Goal: Task Accomplishment & Management: Manage account settings

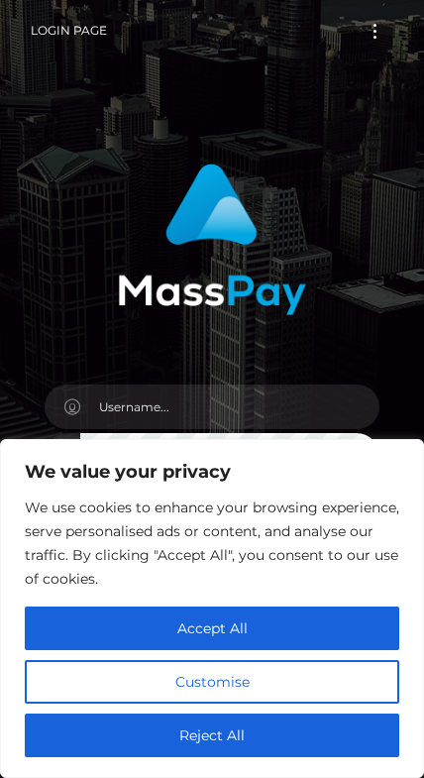
scroll to position [36, 0]
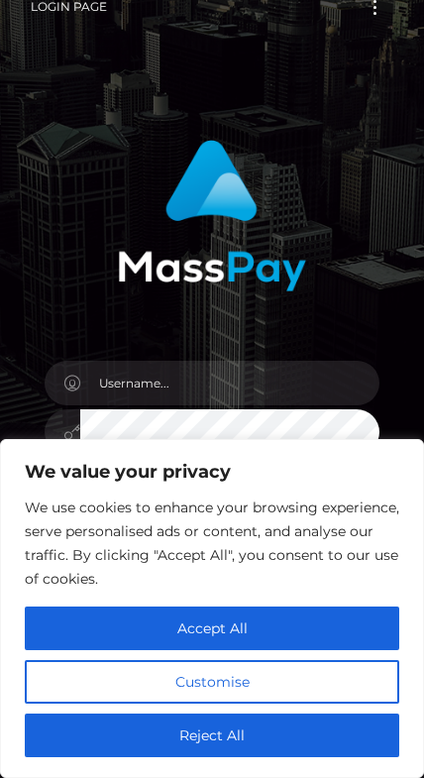
click at [297, 626] on button "Accept All" at bounding box center [212, 629] width 375 height 44
checkbox input "true"
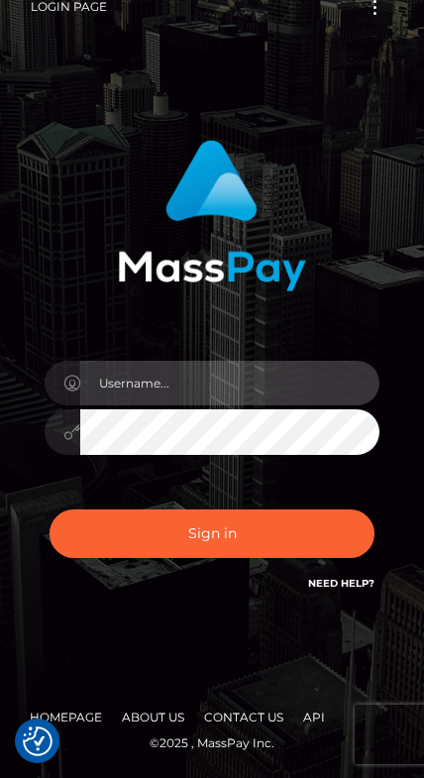
click at [302, 393] on input "text" at bounding box center [229, 383] width 299 height 45
type input "prestonwaldrum@outlook.com"
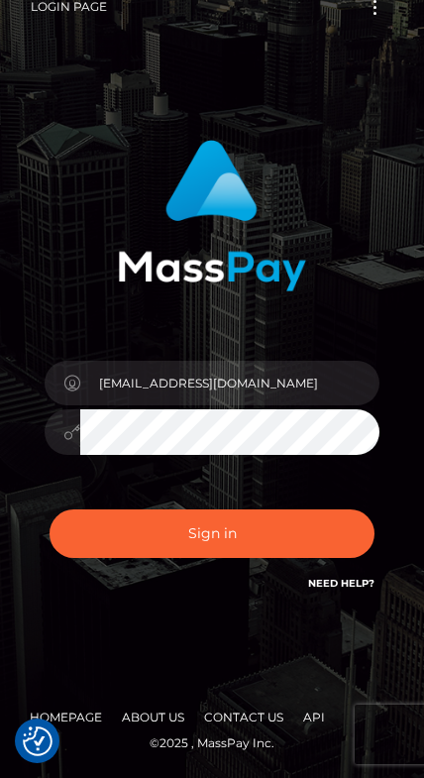
click at [305, 518] on button "Sign in" at bounding box center [212, 534] width 325 height 49
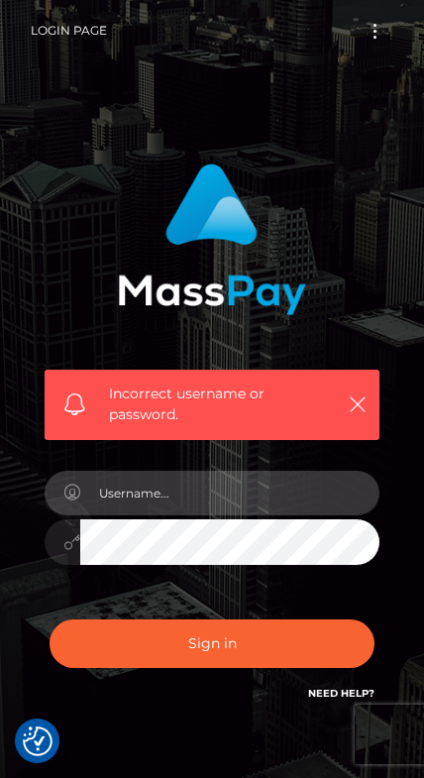
scroll to position [104, 0]
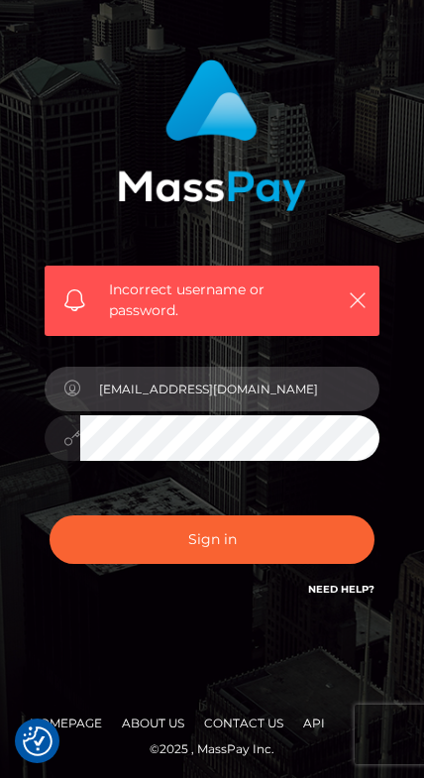
type input "[EMAIL_ADDRESS][DOMAIN_NAME]"
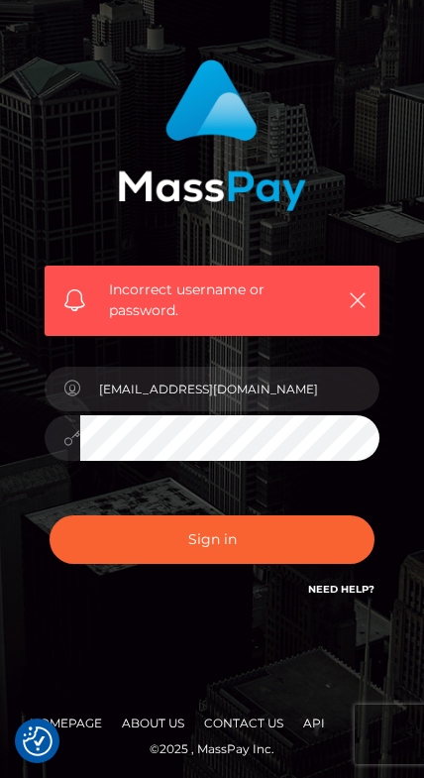
click at [237, 541] on button "Sign in" at bounding box center [212, 539] width 325 height 49
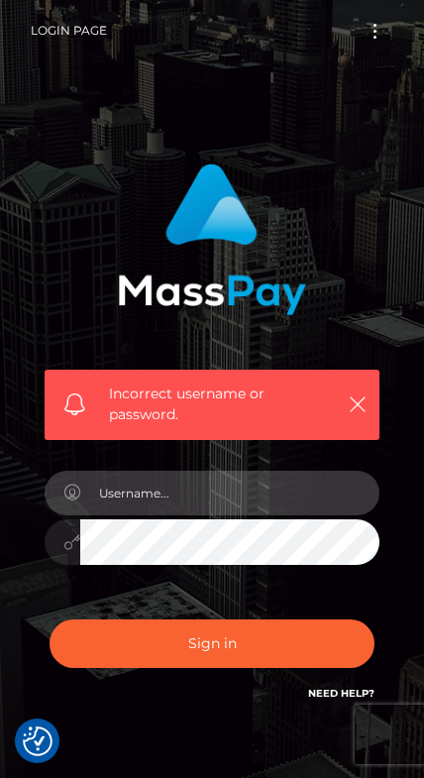
scroll to position [104, 0]
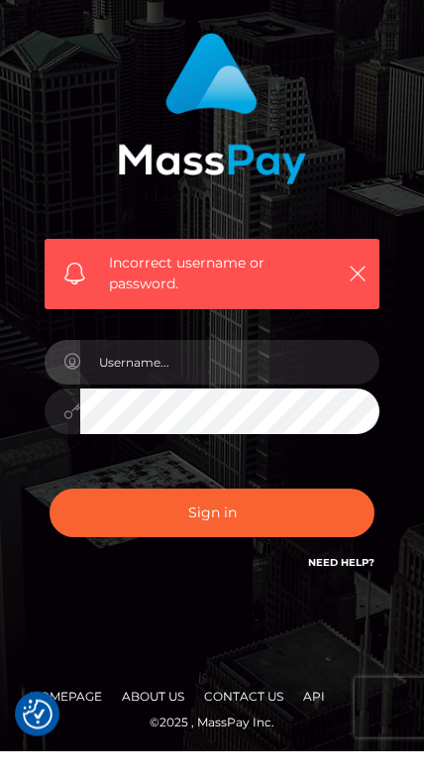
click at [367, 290] on icon "button" at bounding box center [358, 300] width 20 height 20
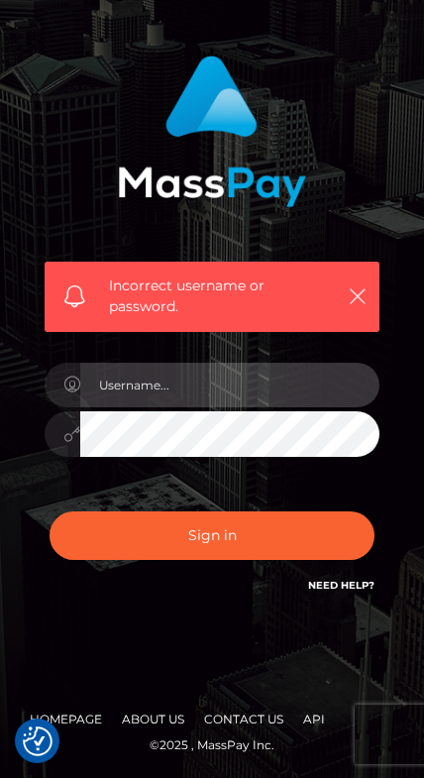
click at [270, 389] on input "text" at bounding box center [229, 385] width 299 height 45
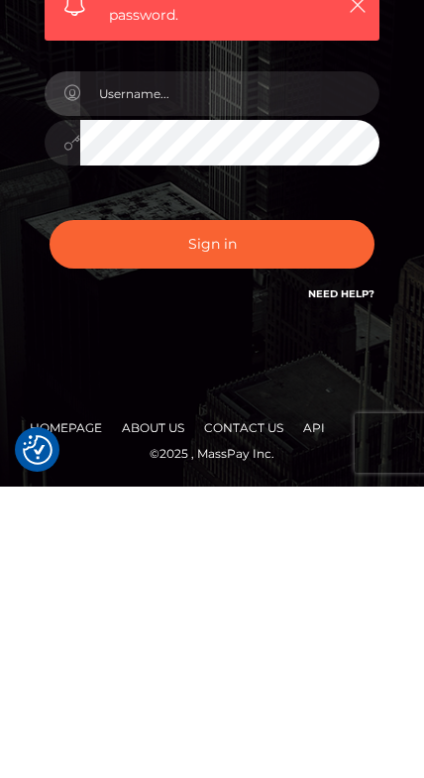
click at [369, 579] on link "Need Help?" at bounding box center [341, 585] width 66 height 13
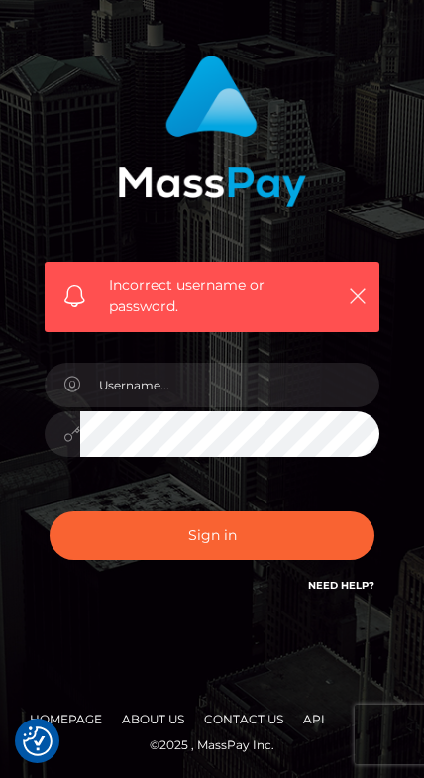
click at [355, 279] on div "Incorrect username or password." at bounding box center [212, 297] width 335 height 70
click at [347, 305] on button "button" at bounding box center [357, 296] width 25 height 25
click at [363, 305] on icon "button" at bounding box center [358, 296] width 20 height 20
click at [362, 295] on icon "button" at bounding box center [358, 296] width 20 height 20
click at [352, 300] on icon "button" at bounding box center [358, 296] width 20 height 20
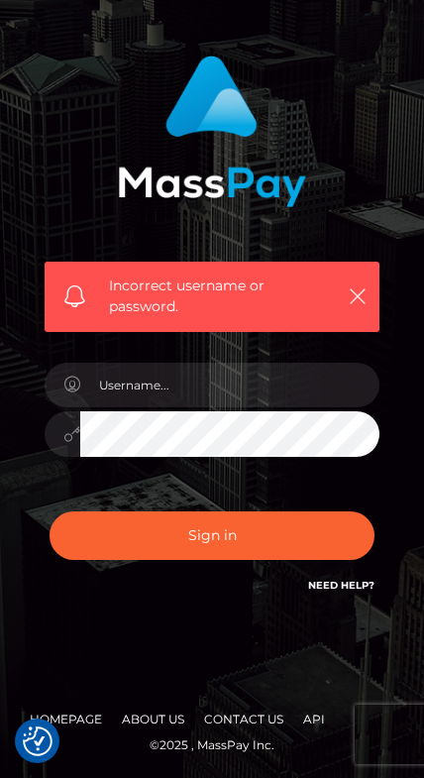
click at [366, 302] on icon "button" at bounding box center [358, 296] width 20 height 20
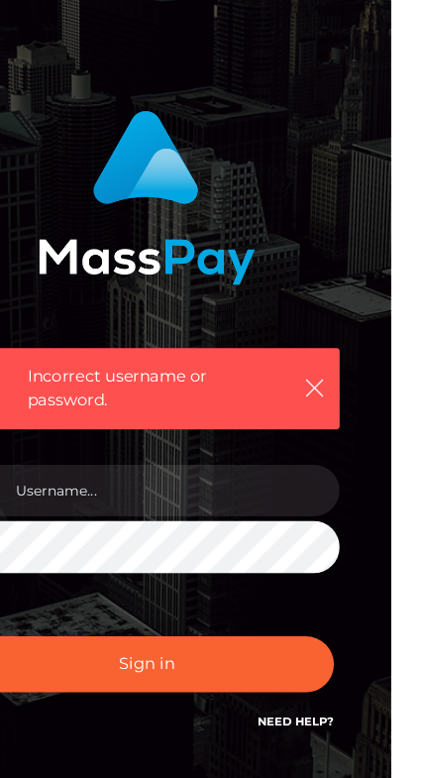
scroll to position [0, 0]
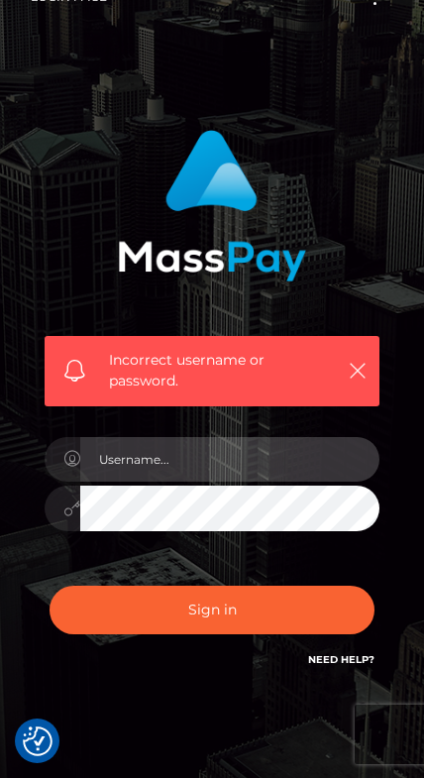
click at [214, 460] on input "text" at bounding box center [229, 459] width 299 height 45
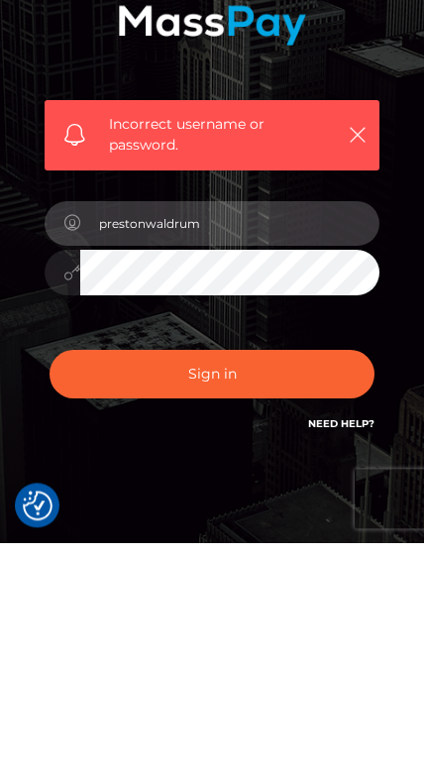
type input "prestonwaldrum"
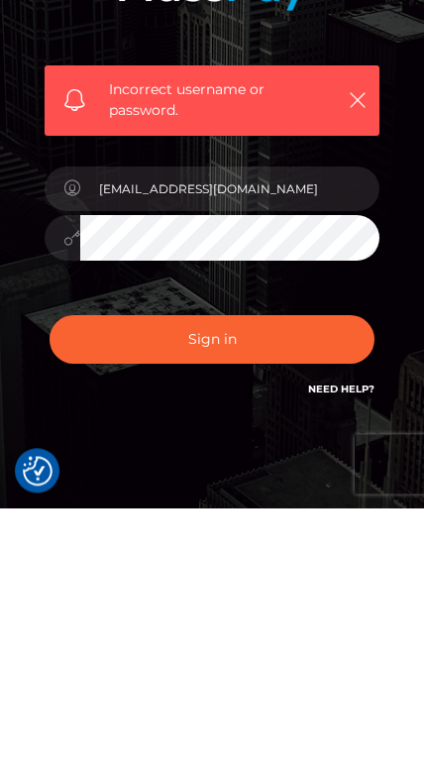
scroll to position [108, 0]
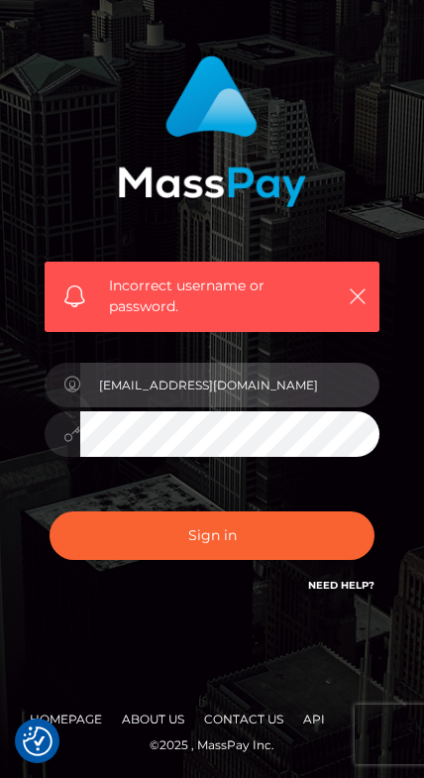
click at [332, 384] on input "prestonwaldrum@outlook.com" at bounding box center [229, 385] width 299 height 45
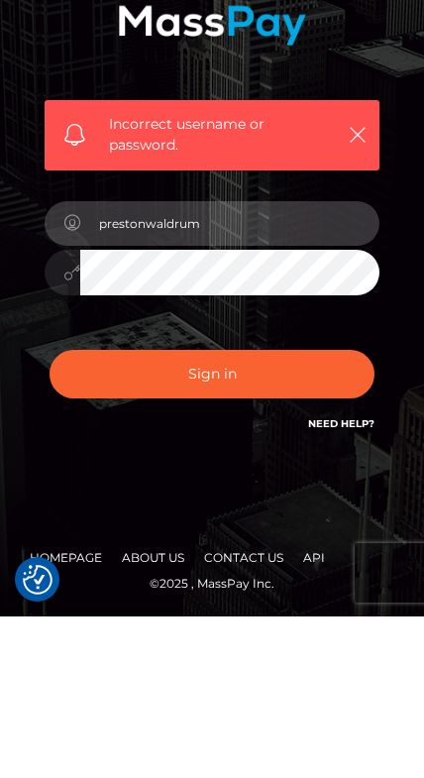
type input "prestonwaldrum"
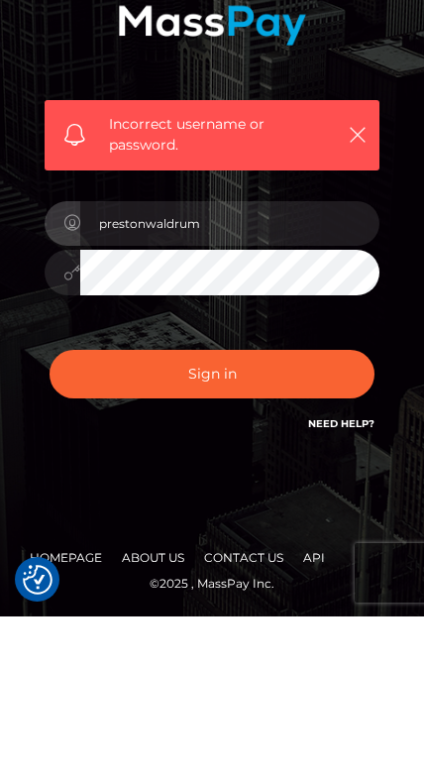
click at [321, 512] on button "Sign in" at bounding box center [212, 536] width 325 height 49
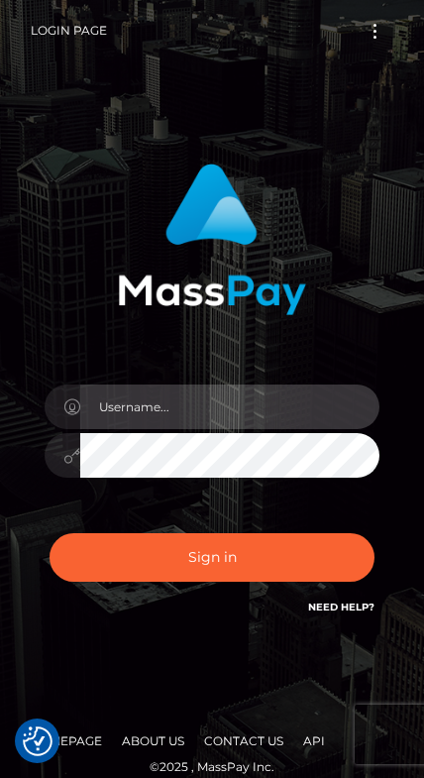
scroll to position [36, 0]
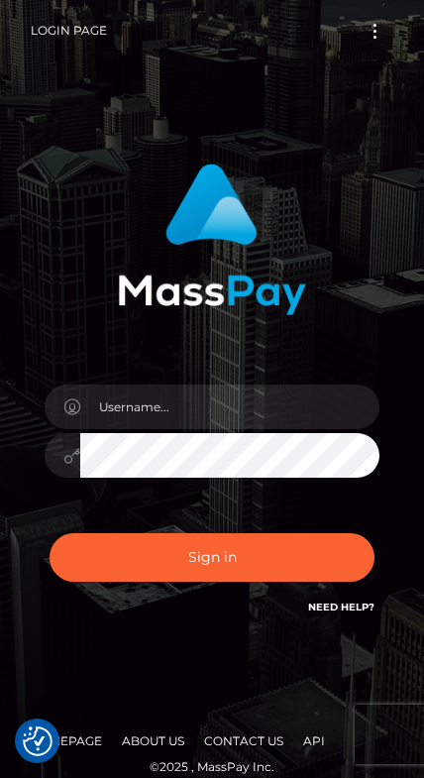
checkbox input "true"
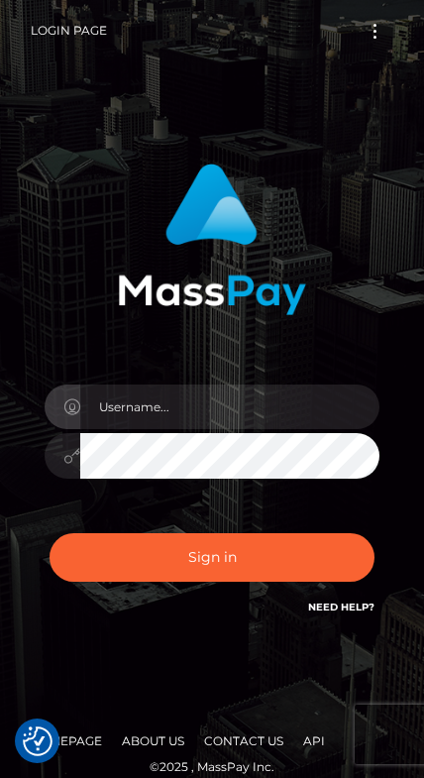
click at [391, 166] on div at bounding box center [212, 232] width 365 height 167
click at [392, 40] on button "Toggle navigation" at bounding box center [375, 31] width 37 height 27
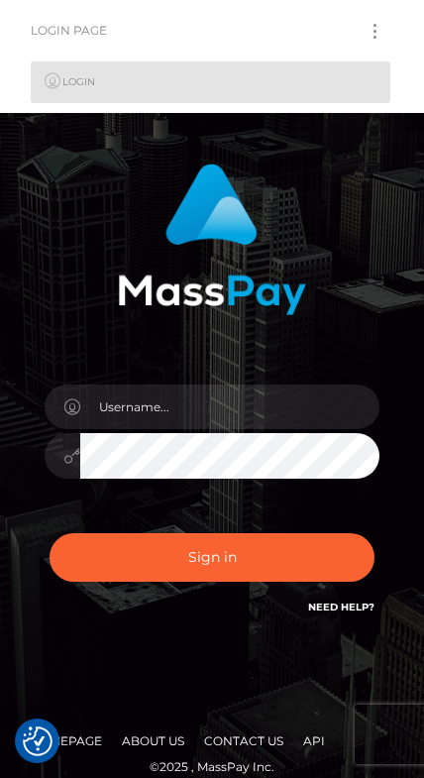
click at [349, 92] on link "Login" at bounding box center [211, 82] width 360 height 42
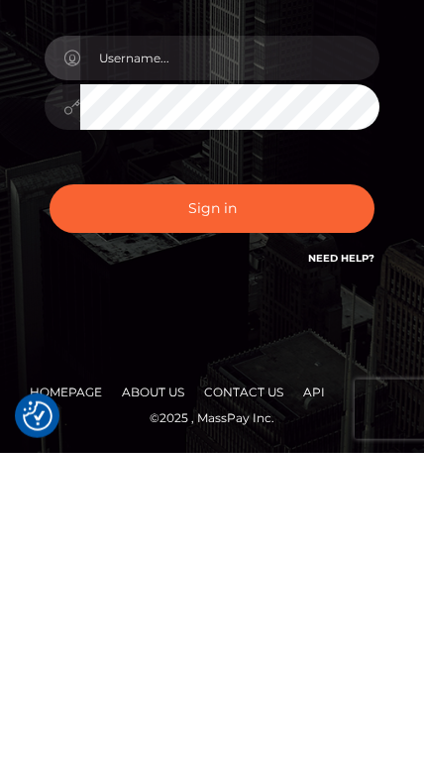
click at [362, 577] on link "Need Help?" at bounding box center [341, 583] width 66 height 13
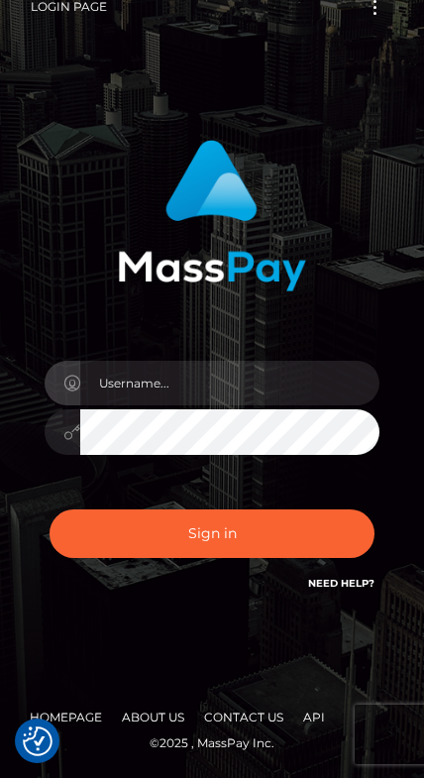
scroll to position [36, 0]
type input "[EMAIL_ADDRESS][DOMAIN_NAME]"
